Goal: Transaction & Acquisition: Book appointment/travel/reservation

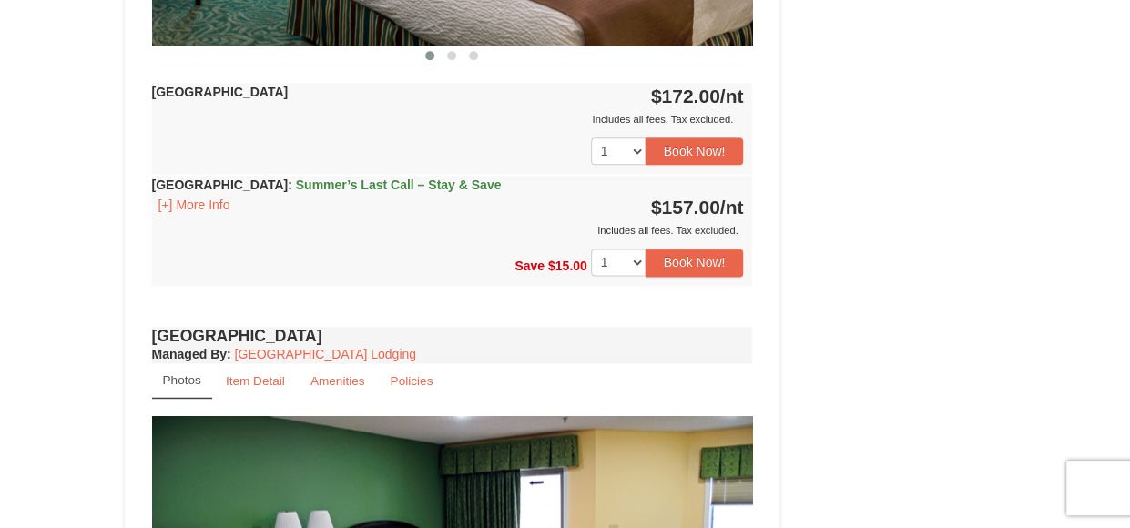
scroll to position [1001, 0]
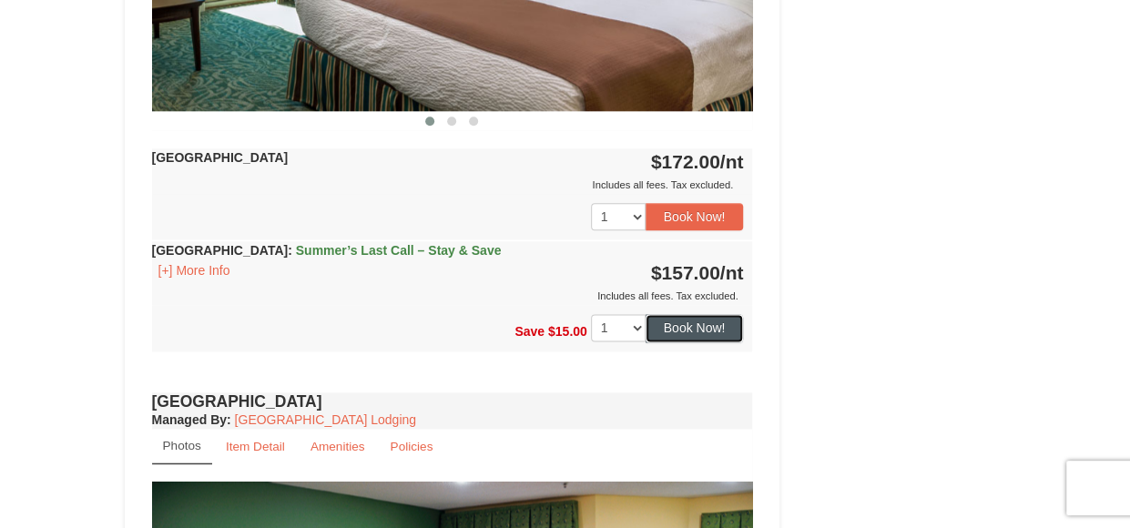
click at [692, 317] on button "Book Now!" at bounding box center [694, 327] width 98 height 27
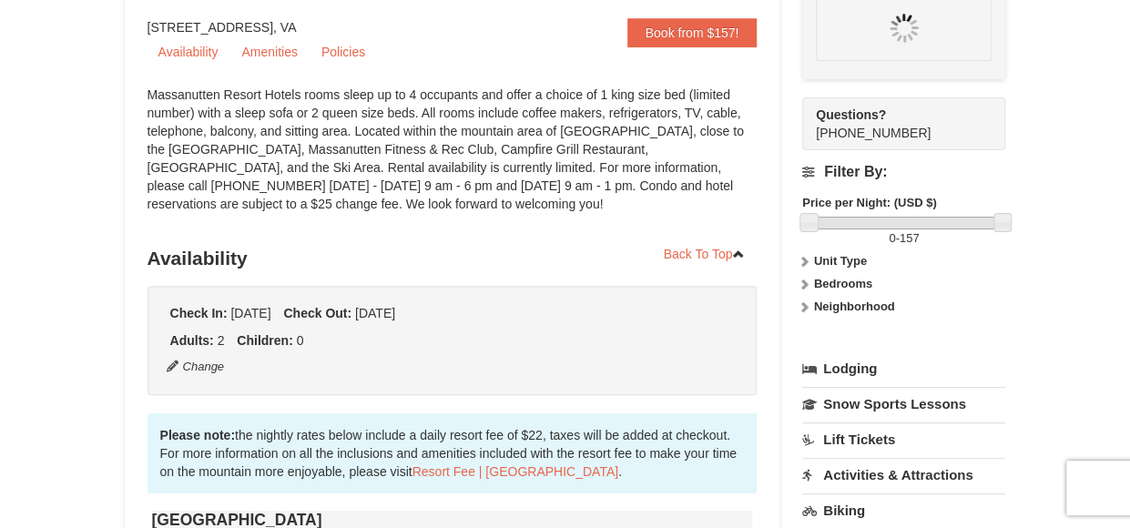
scroll to position [159, 0]
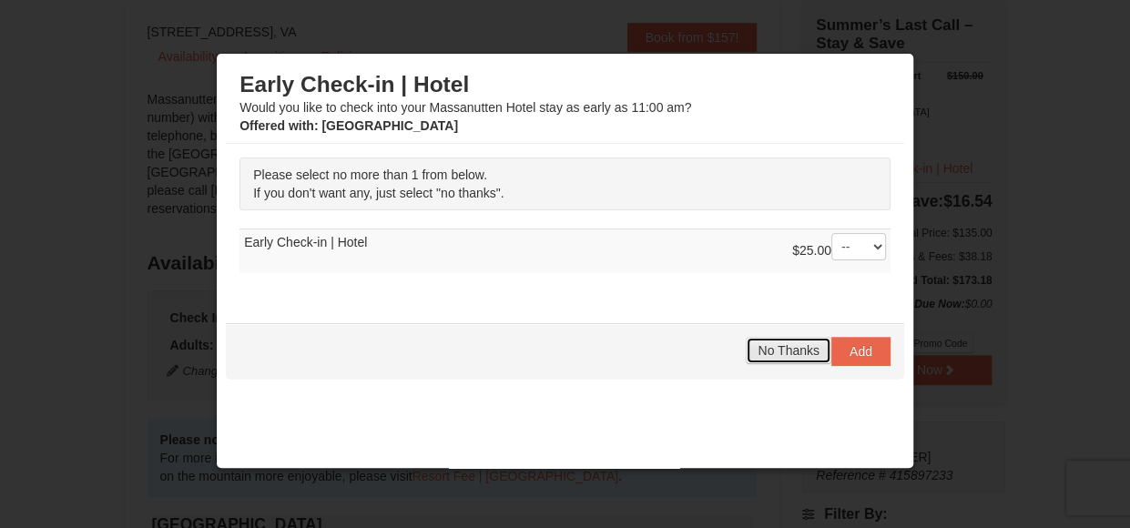
click at [760, 350] on span "No Thanks" at bounding box center [787, 350] width 61 height 15
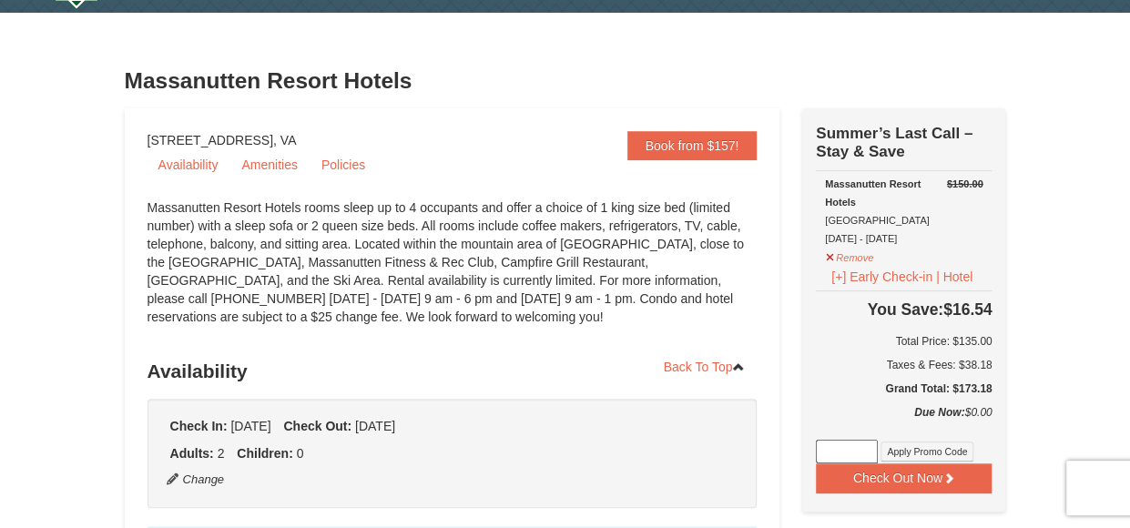
scroll to position [91, 0]
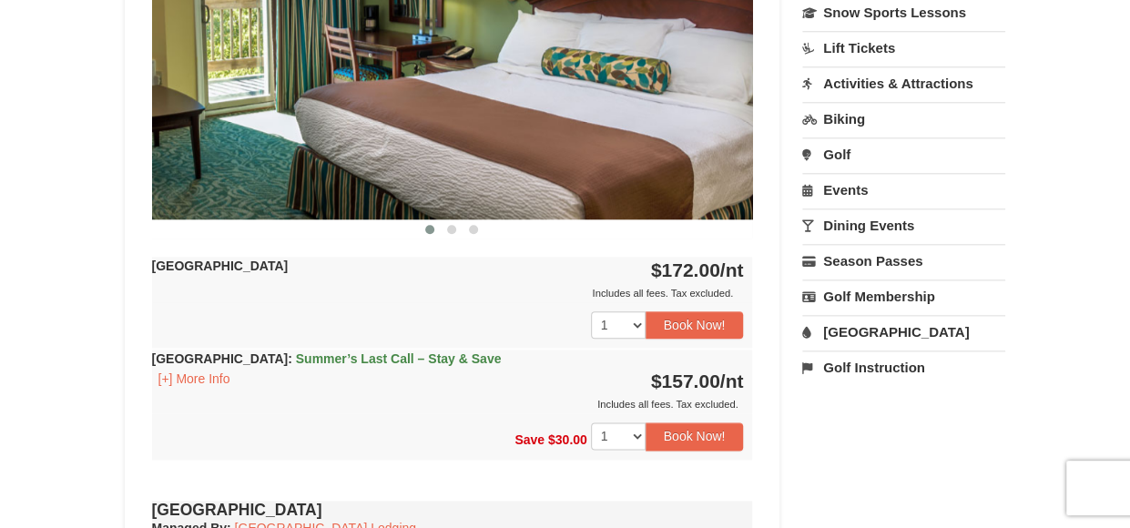
scroll to position [910, 0]
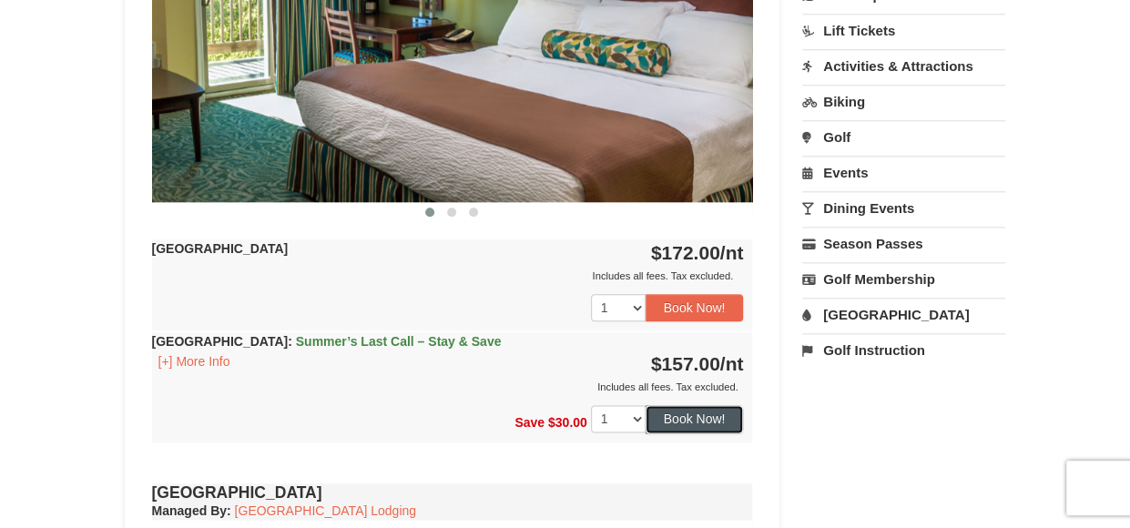
click at [675, 419] on button "Book Now!" at bounding box center [694, 418] width 98 height 27
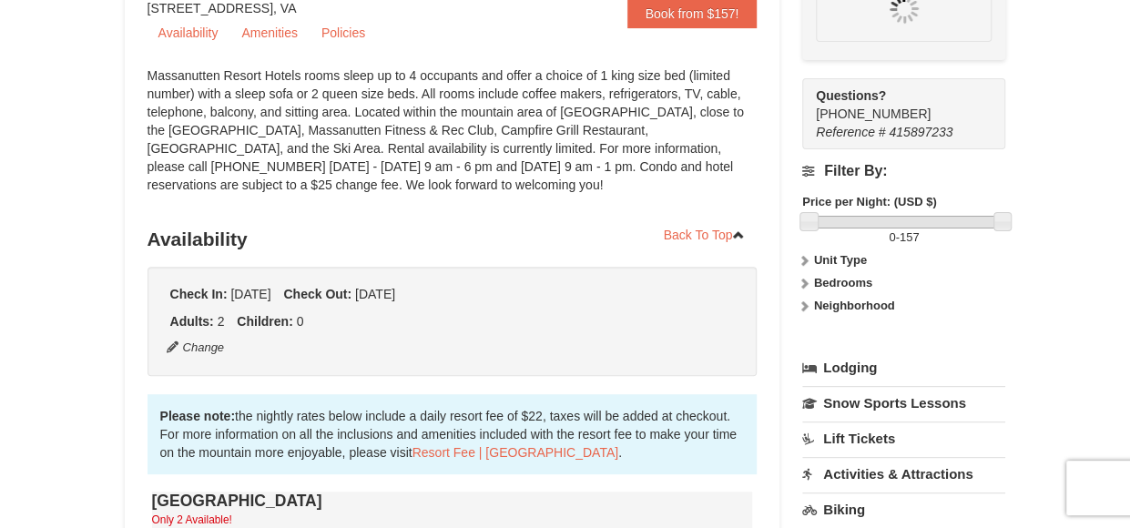
scroll to position [159, 0]
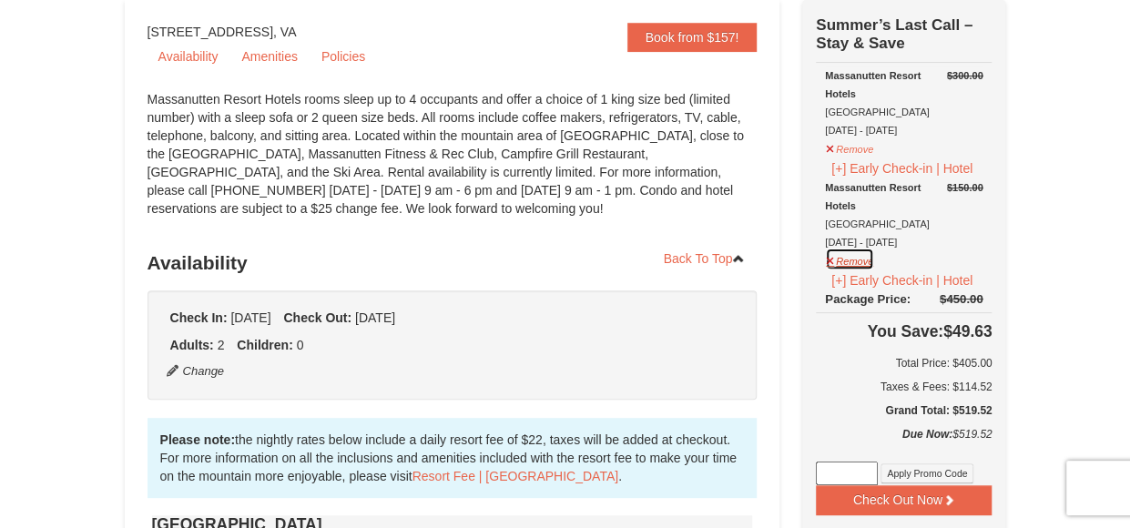
click at [830, 260] on button "Remove" at bounding box center [849, 259] width 49 height 23
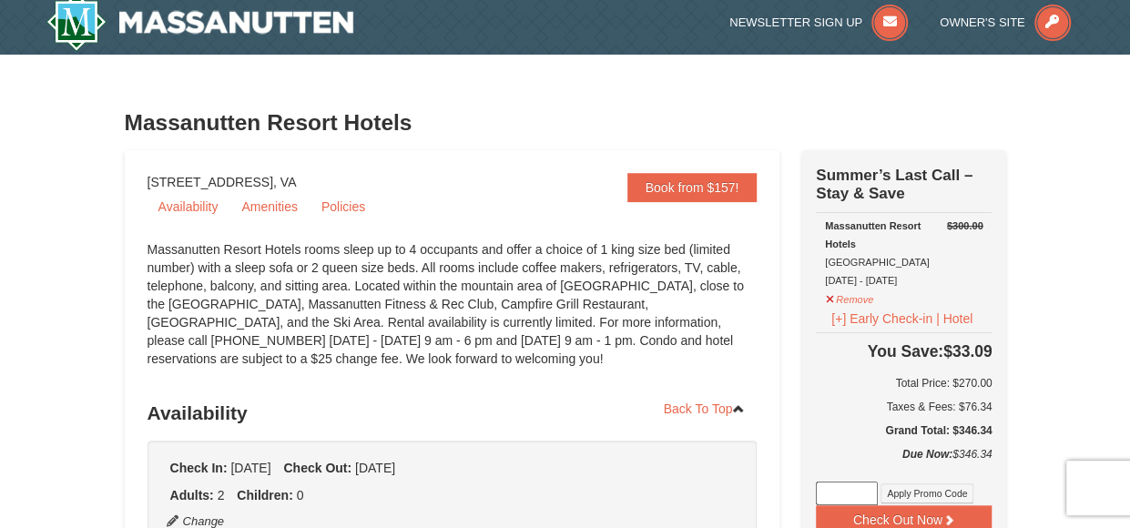
scroll to position [0, 0]
